Goal: Check status

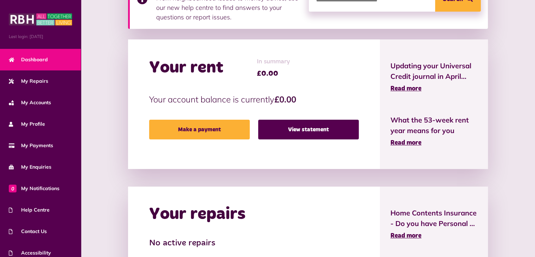
scroll to position [135, 0]
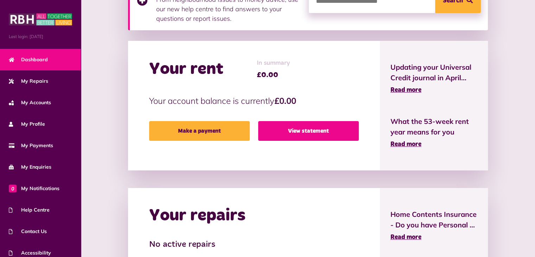
click at [309, 130] on link "View statement" at bounding box center [308, 131] width 101 height 20
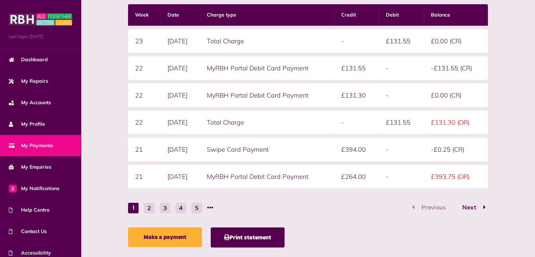
scroll to position [140, 0]
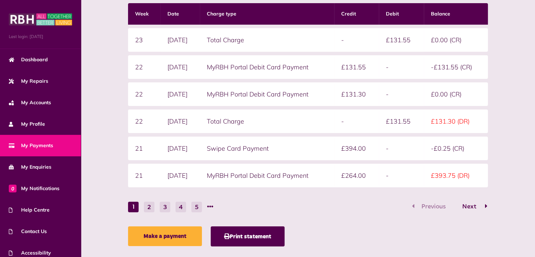
click at [471, 204] on span "Next" at bounding box center [469, 206] width 25 height 6
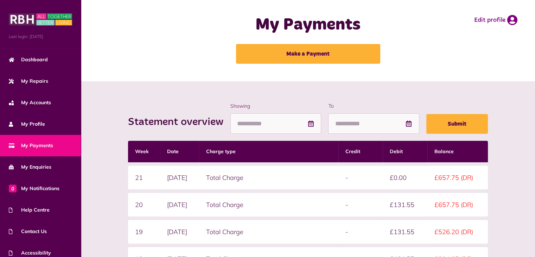
scroll to position [0, 0]
